Goal: Use online tool/utility: Use online tool/utility

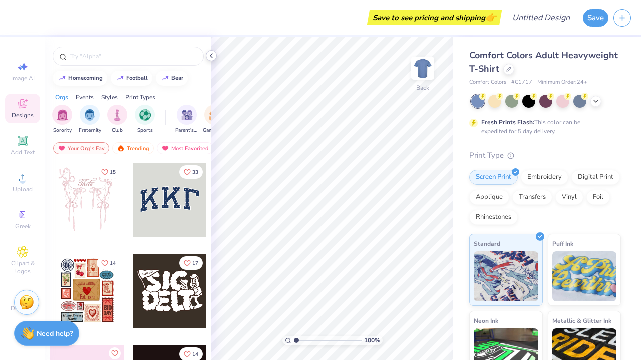
click at [215, 54] on div at bounding box center [211, 55] width 11 height 11
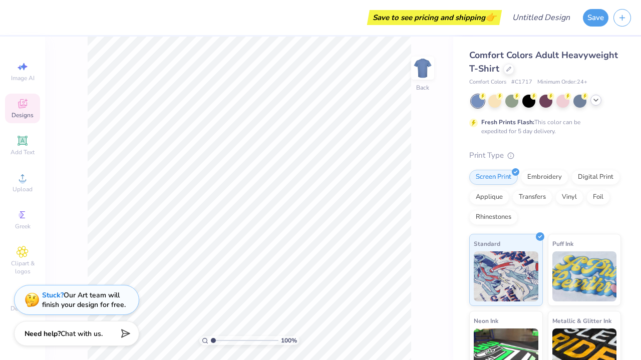
click at [598, 98] on icon at bounding box center [596, 100] width 8 height 8
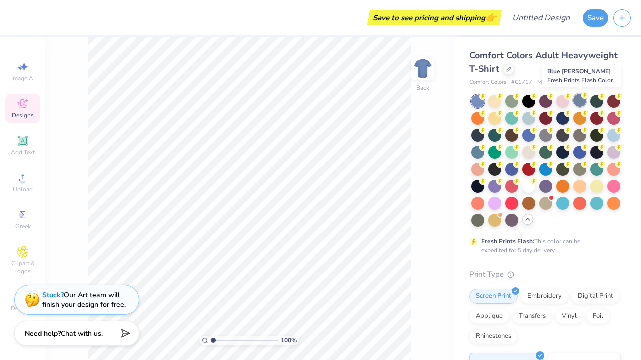
click at [581, 102] on div at bounding box center [579, 100] width 13 height 13
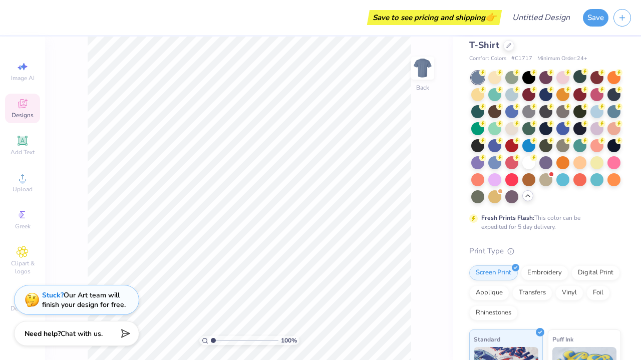
scroll to position [23, 0]
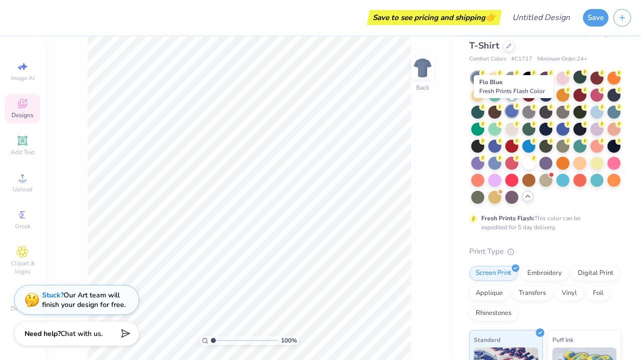
click at [513, 112] on div at bounding box center [511, 111] width 13 height 13
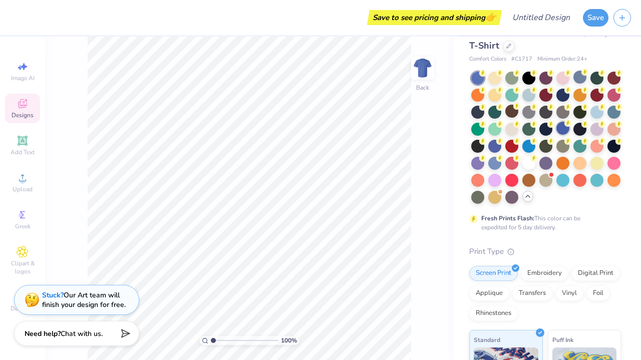
click at [563, 131] on div at bounding box center [562, 128] width 13 height 13
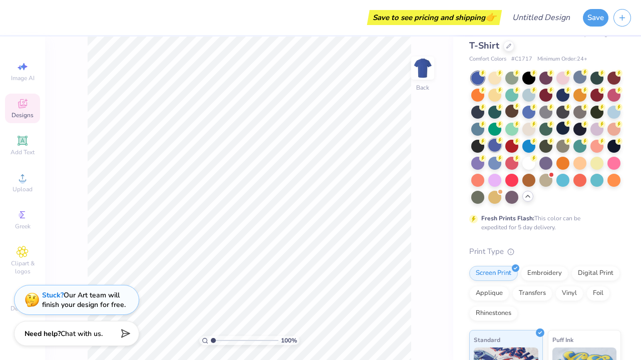
click at [495, 146] on div at bounding box center [494, 145] width 13 height 13
click at [494, 167] on div at bounding box center [494, 162] width 13 height 13
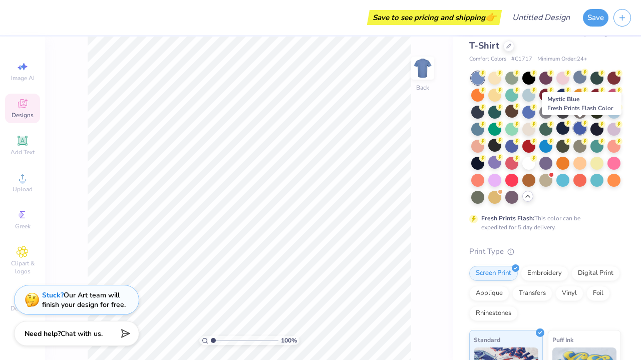
click at [582, 127] on div at bounding box center [579, 128] width 13 height 13
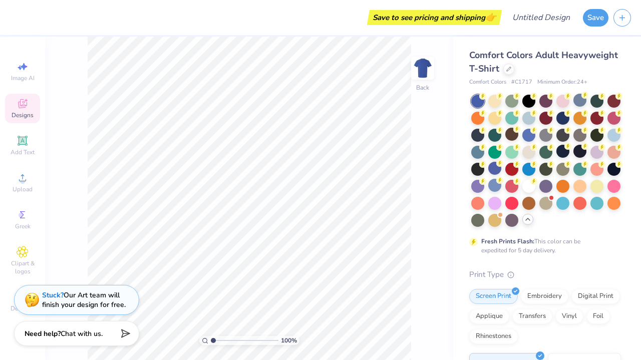
scroll to position [0, 0]
